Goal: Task Accomplishment & Management: Use online tool/utility

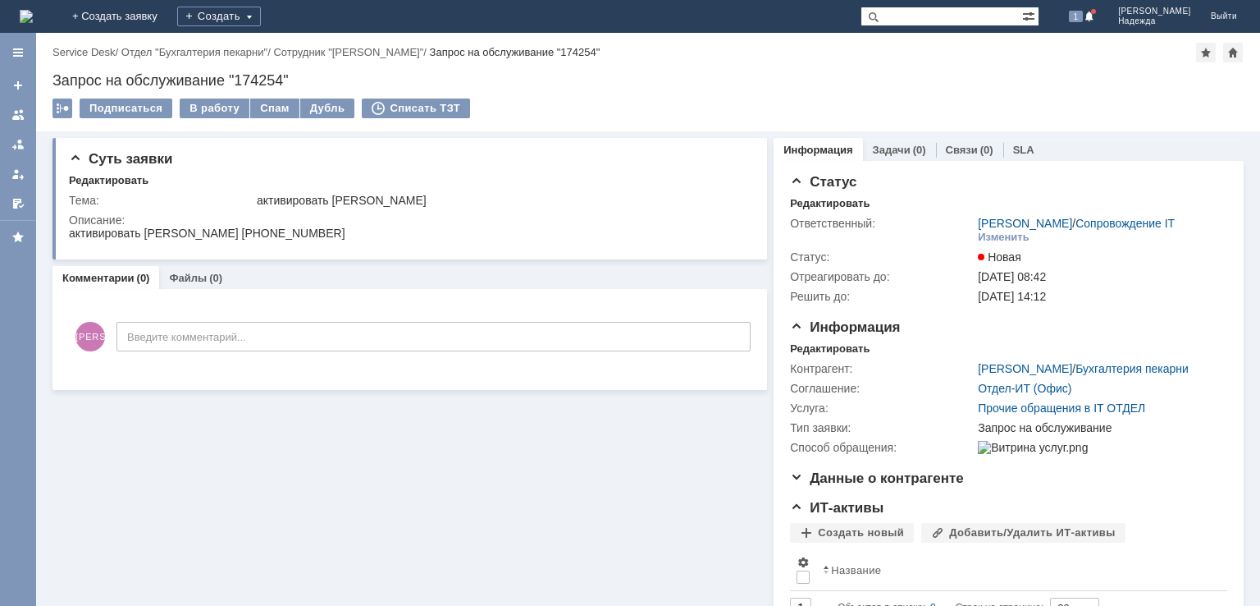
click at [259, 82] on div "Запрос на обслуживание "174254"" at bounding box center [648, 80] width 1191 height 16
copy div "174254"
drag, startPoint x: 248, startPoint y: 196, endPoint x: 443, endPoint y: 204, distance: 195.5
click at [443, 204] on tr "Тема: активировать [PERSON_NAME]" at bounding box center [408, 200] width 679 height 20
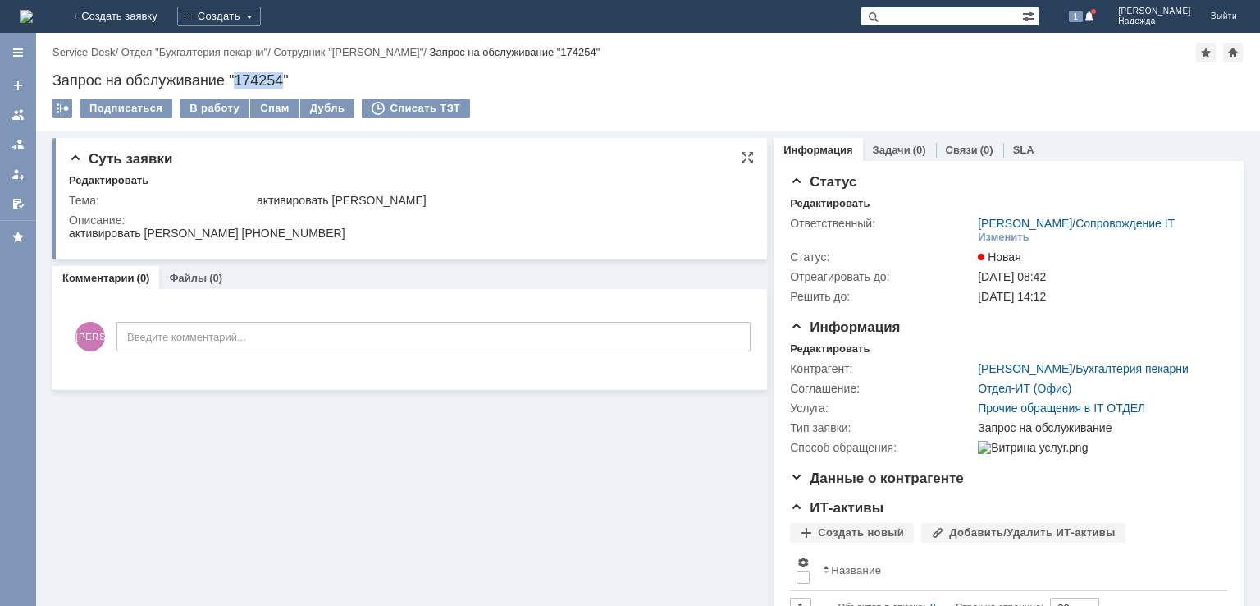
copy tr "активировать [PERSON_NAME]"
drag, startPoint x: 70, startPoint y: 233, endPoint x: 387, endPoint y: 227, distance: 317.6
click at [387, 227] on html "активировать [PERSON_NAME] [PHONE_NUMBER]" at bounding box center [404, 233] width 670 height 15
copy div "активировать [PERSON_NAME] [PHONE_NUMBER]"
click at [210, 117] on div "В работу" at bounding box center [215, 108] width 70 height 20
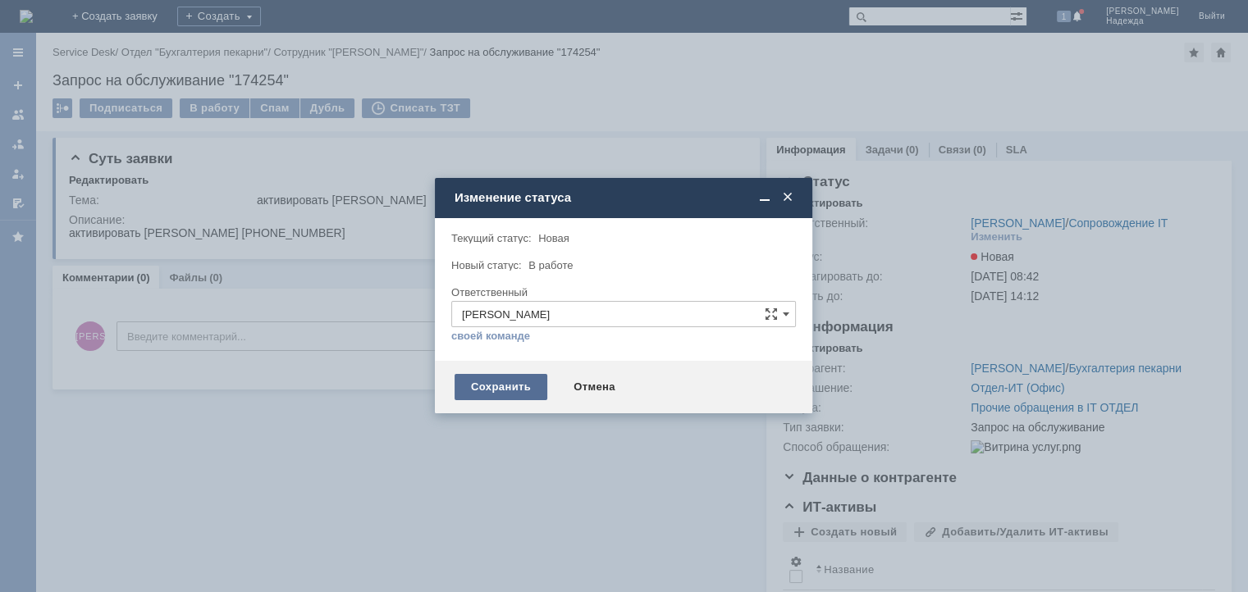
click at [492, 396] on div "Сохранить" at bounding box center [501, 387] width 93 height 26
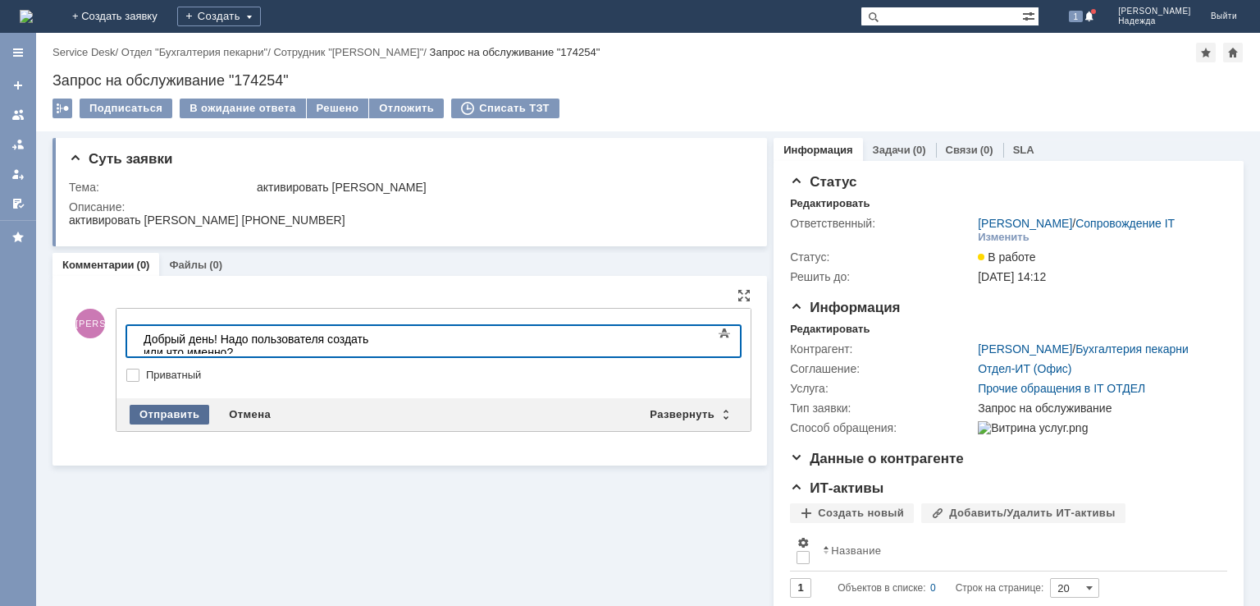
click at [155, 405] on div "Отправить" at bounding box center [170, 415] width 80 height 20
